Goal: Complete application form

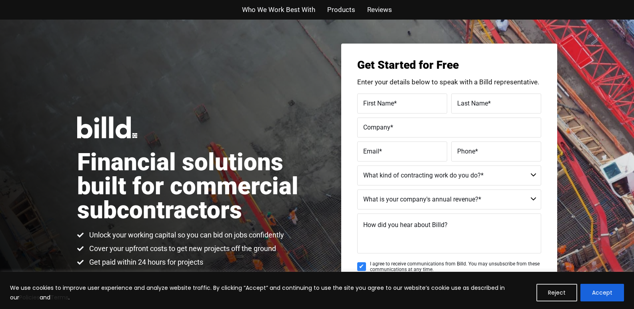
scroll to position [1647, 0]
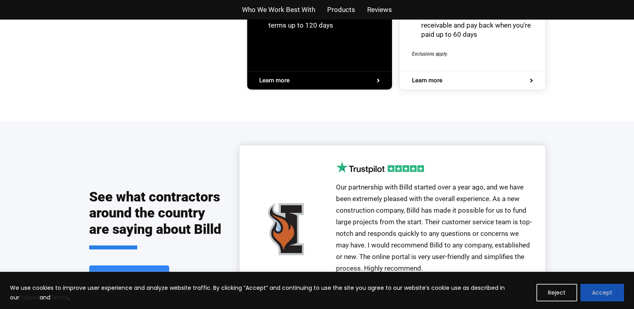
click at [592, 286] on button "Accept" at bounding box center [603, 293] width 44 height 18
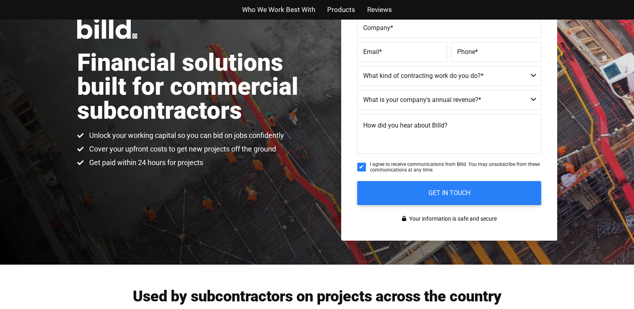
scroll to position [98, 0]
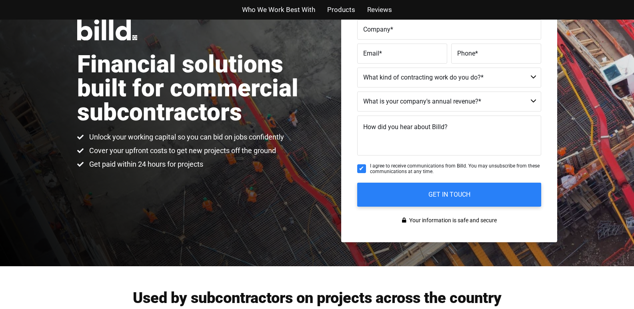
click at [375, 35] on label "Company *" at bounding box center [449, 30] width 172 height 12
click at [375, 35] on input "Company *" at bounding box center [449, 30] width 184 height 20
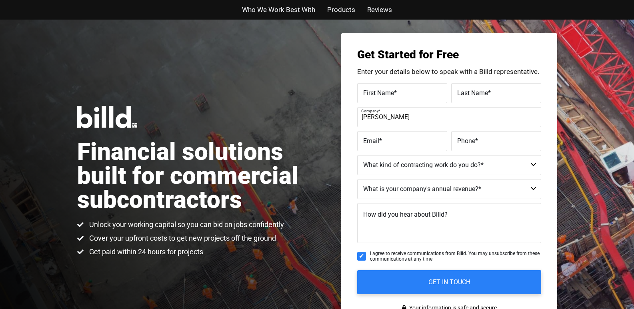
scroll to position [0, 0]
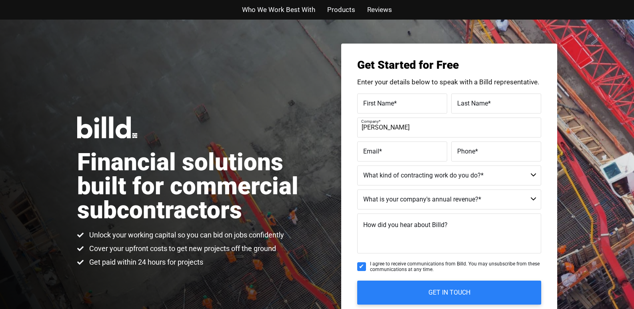
type input "[PERSON_NAME]"
click at [461, 2] on div "Who We Work Best With Products Reviews" at bounding box center [317, 10] width 456 height 20
click at [455, 2] on div "Who We Work Best With Products Reviews" at bounding box center [317, 10] width 456 height 20
click at [367, 2] on div "Who We Work Best With Products Reviews" at bounding box center [317, 10] width 456 height 20
click at [482, 2] on div "Who We Work Best With Products Reviews" at bounding box center [317, 10] width 456 height 20
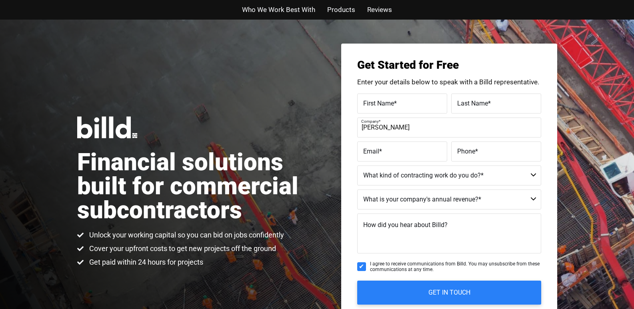
click at [430, 2] on div "Who We Work Best With Products Reviews" at bounding box center [317, 10] width 456 height 20
click at [495, 2] on div "Who We Work Best With Products Reviews" at bounding box center [317, 10] width 456 height 20
click at [483, 2] on div "Who We Work Best With Products Reviews" at bounding box center [317, 10] width 456 height 20
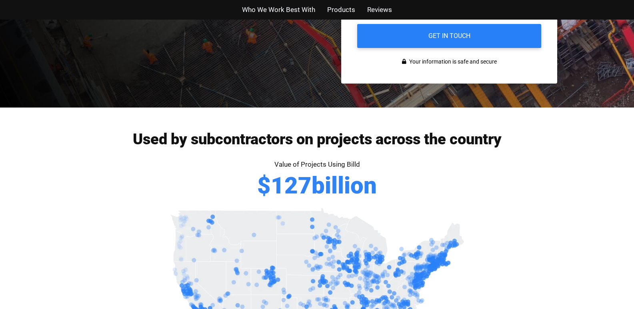
scroll to position [243, 0]
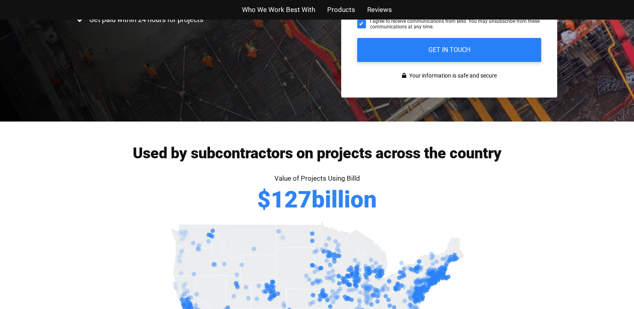
click at [469, 20] on span "I agree to receive communications from Billd. You may unsubscribe from these co…" at bounding box center [455, 24] width 171 height 12
click at [366, 20] on input "I agree to receive communications from Billd. You may unsubscribe from these co…" at bounding box center [361, 24] width 9 height 9
checkbox input "false"
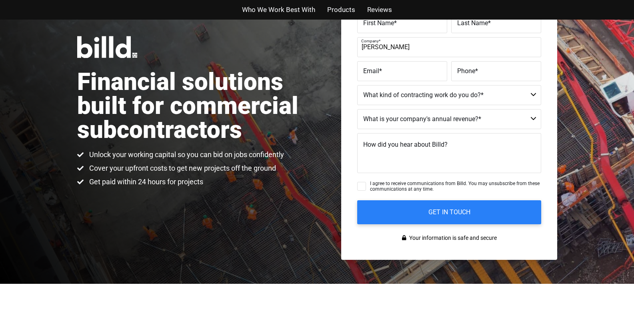
scroll to position [76, 0]
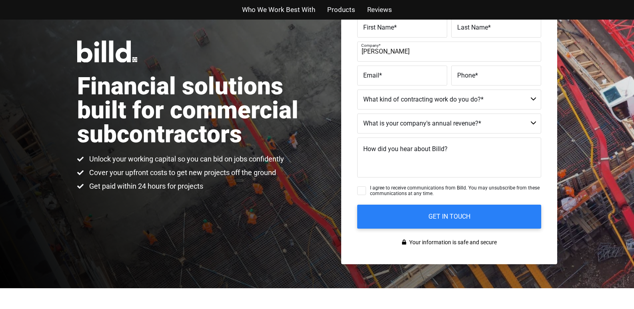
click at [381, 29] on span "First Name" at bounding box center [378, 27] width 31 height 8
click at [381, 29] on input "First Name *" at bounding box center [402, 28] width 90 height 20
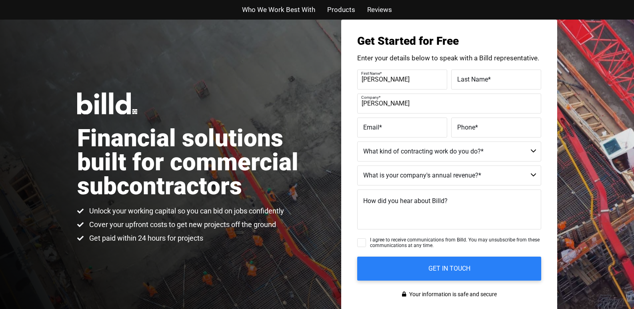
scroll to position [0, 0]
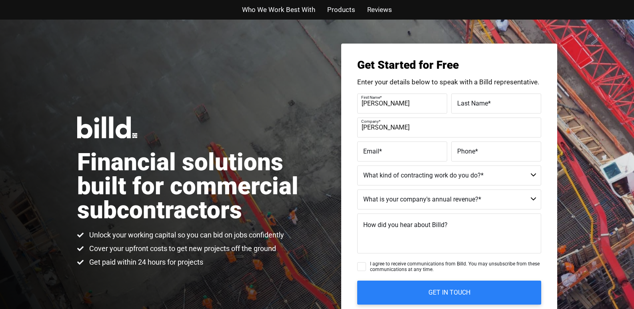
type input "[PERSON_NAME]"
click at [511, 2] on div "Who We Work Best With Products Reviews" at bounding box center [317, 10] width 456 height 20
click at [425, 2] on div "Who We Work Best With Products Reviews" at bounding box center [317, 10] width 456 height 20
click at [460, 2] on div "Who We Work Best With Products Reviews" at bounding box center [317, 10] width 456 height 20
click at [388, 2] on div "Who We Work Best With Products Reviews" at bounding box center [317, 10] width 456 height 20
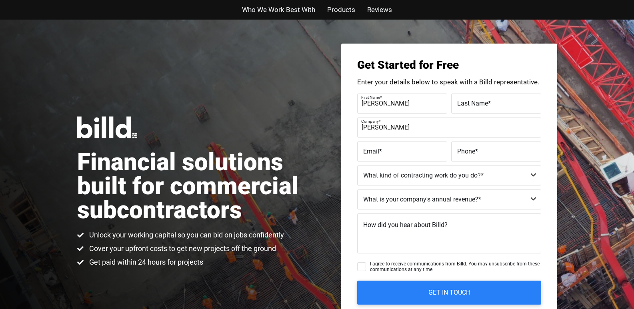
click at [455, 15] on ul "Who We Work Best With Products Reviews" at bounding box center [317, 10] width 468 height 12
click at [138, 54] on div "Financial solutions built for commercial subcontractors Unlock your working cap…" at bounding box center [317, 192] width 634 height 345
click at [409, 263] on span "I agree to receive communications from Billd. You may unsubscribe from these co…" at bounding box center [455, 267] width 171 height 12
click at [366, 263] on input "I agree to receive communications from Billd. You may unsubscribe from these co…" at bounding box center [361, 266] width 9 height 9
checkbox input "true"
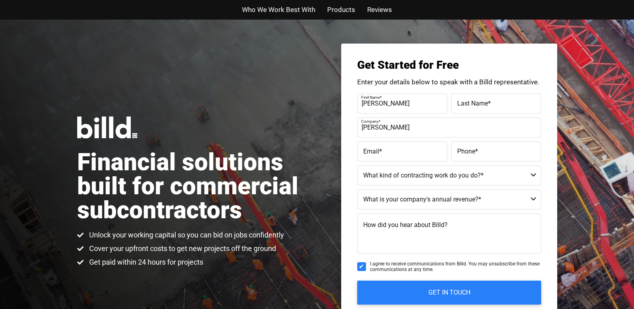
click at [376, 37] on div "Financial solutions built for commercial subcontractors Unlock your working cap…" at bounding box center [317, 192] width 634 height 345
